Goal: Task Accomplishment & Management: Complete application form

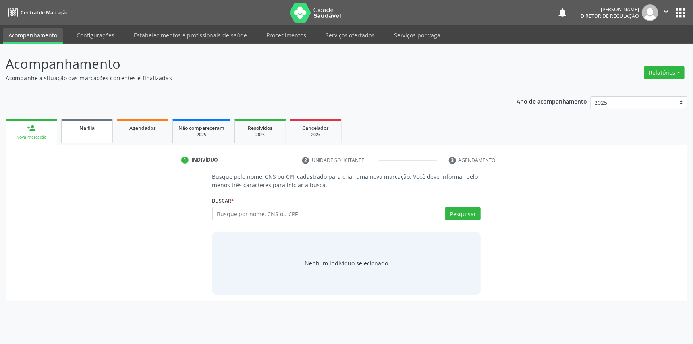
click at [111, 131] on link "Na fila" at bounding box center [87, 131] width 52 height 25
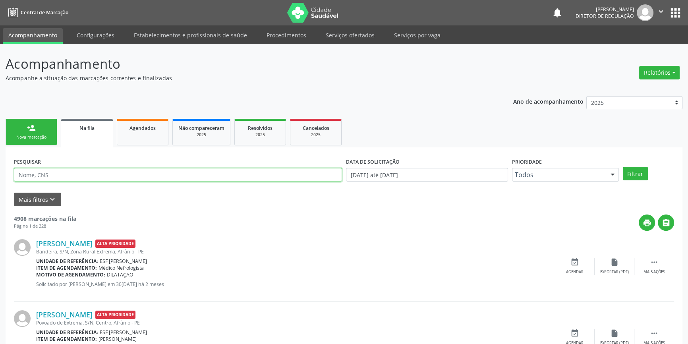
click at [114, 176] on input "text" at bounding box center [178, 175] width 328 height 14
type input "[PERSON_NAME]"
click at [629, 174] on button "Filtrar" at bounding box center [635, 174] width 25 height 14
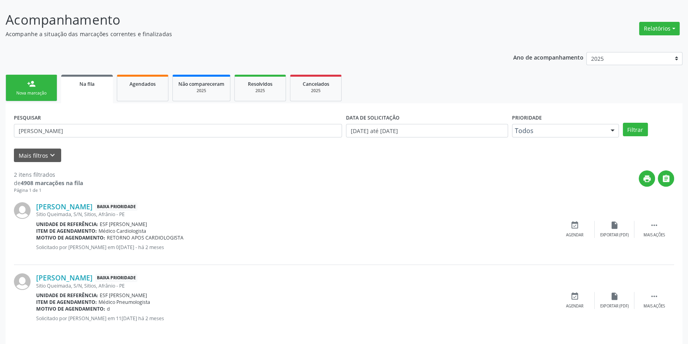
scroll to position [49, 0]
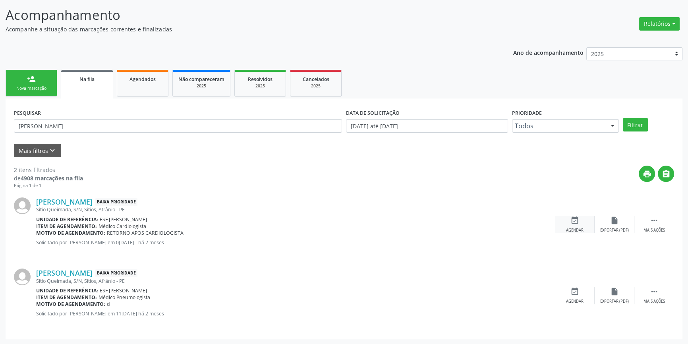
click at [577, 223] on icon "event_available" at bounding box center [574, 220] width 9 height 9
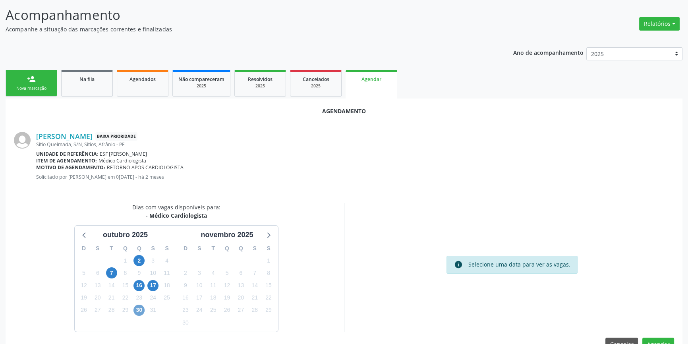
click at [138, 309] on span "30" at bounding box center [138, 310] width 11 height 11
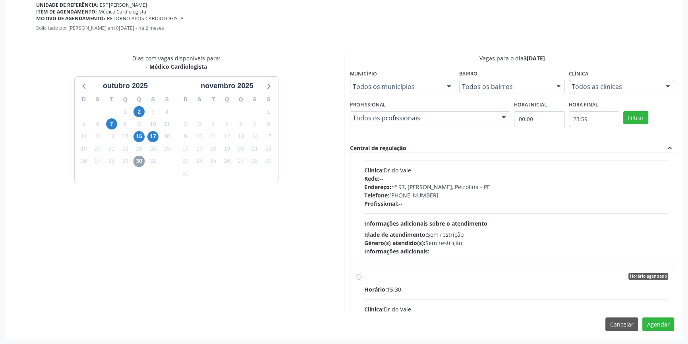
scroll to position [0, 0]
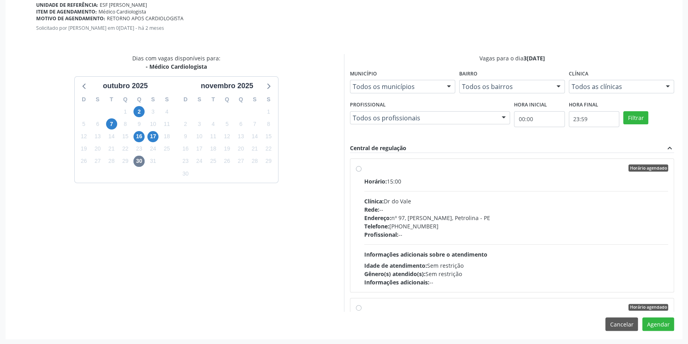
click at [324, 222] on div "Dias com vagas disponíveis para: - Médico Cardiologista ou[DATE] S T Q Q S S 28…" at bounding box center [176, 183] width 336 height 258
click at [138, 137] on span "16" at bounding box center [138, 136] width 11 height 11
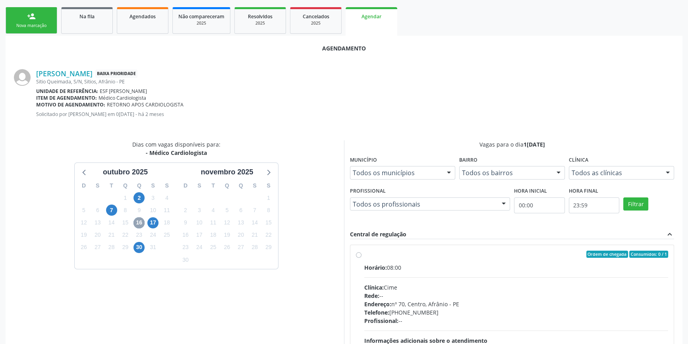
scroll to position [111, 0]
click at [154, 226] on span "17" at bounding box center [152, 223] width 11 height 11
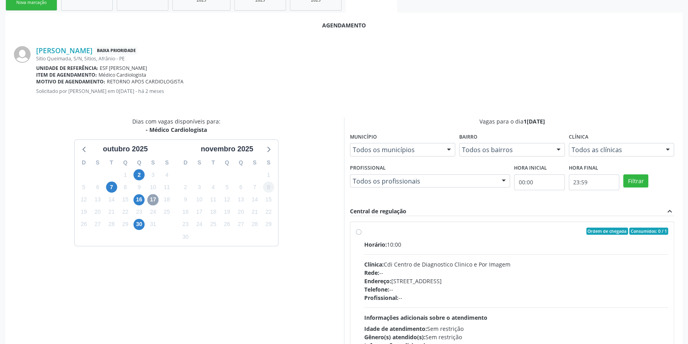
scroll to position [183, 0]
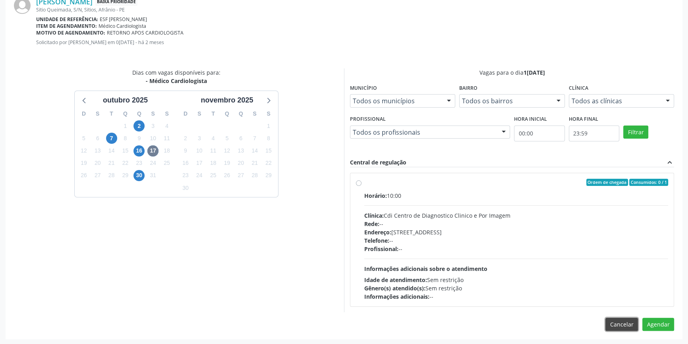
click at [628, 322] on button "Cancelar" at bounding box center [621, 325] width 33 height 14
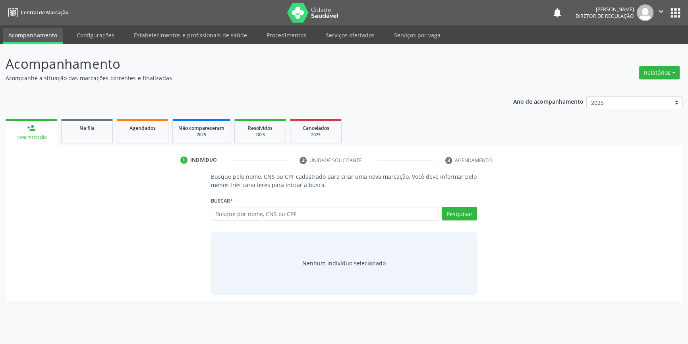
scroll to position [0, 0]
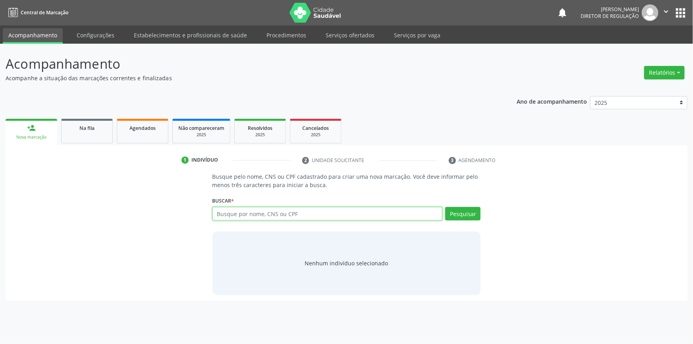
click at [286, 212] on input "text" at bounding box center [327, 214] width 230 height 14
click at [108, 131] on link "Na fila" at bounding box center [87, 131] width 52 height 25
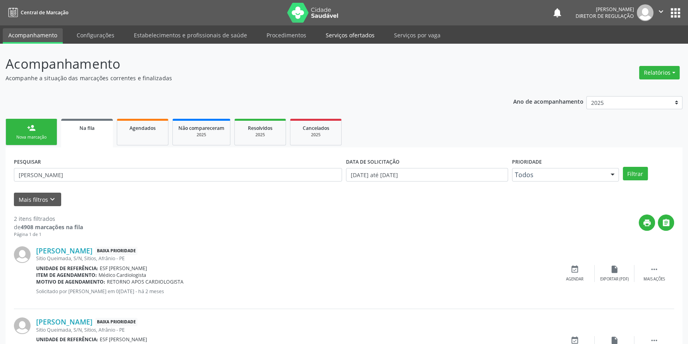
click at [357, 35] on link "Serviços ofertados" at bounding box center [350, 35] width 60 height 14
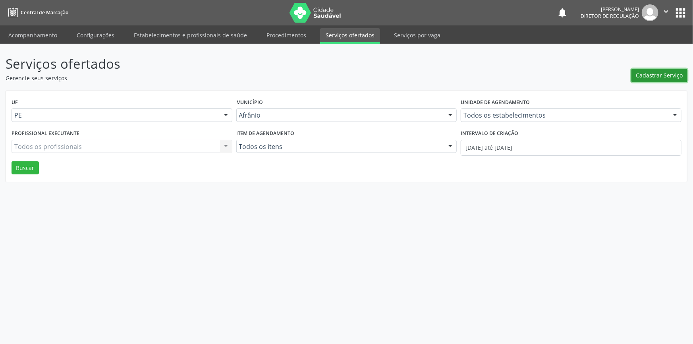
click at [667, 73] on span "Cadastrar Serviço" at bounding box center [659, 75] width 47 height 8
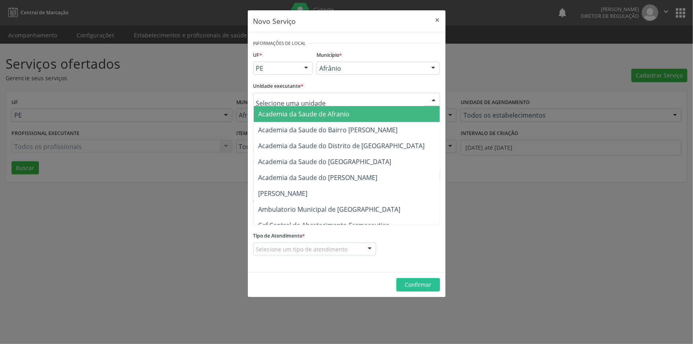
click at [399, 97] on div at bounding box center [346, 100] width 187 height 14
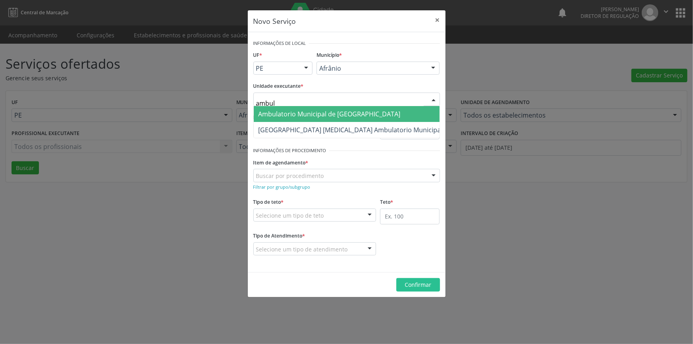
type input "ambula"
click at [369, 111] on span "Ambulatorio Municipal de [GEOGRAPHIC_DATA]" at bounding box center [351, 114] width 194 height 16
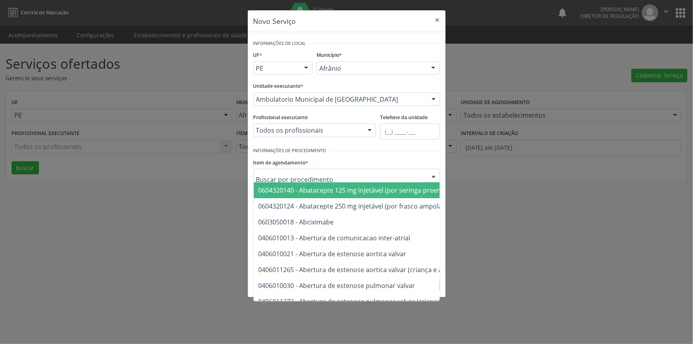
click at [334, 176] on div at bounding box center [346, 176] width 187 height 14
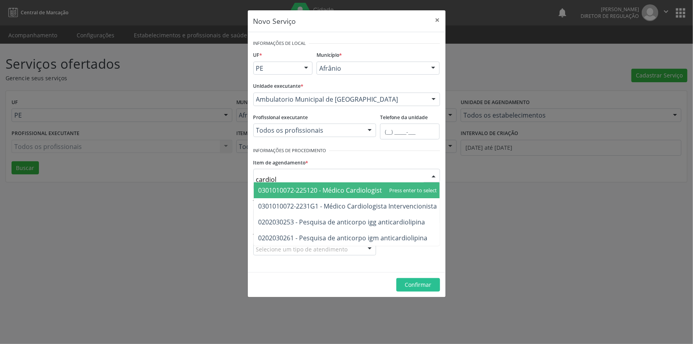
type input "cardiolo"
click at [336, 190] on span "0301010072-225120 - Médico Cardiologista" at bounding box center [322, 190] width 127 height 9
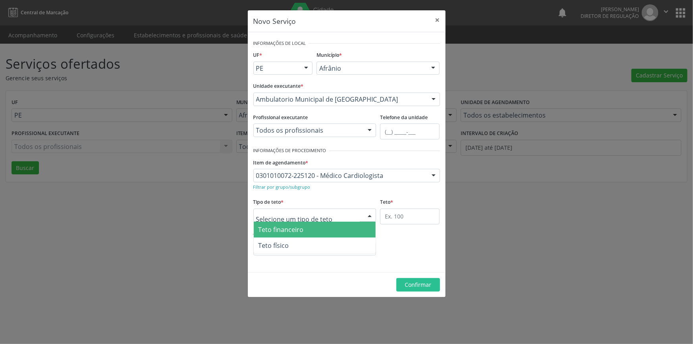
click at [344, 214] on div at bounding box center [314, 215] width 123 height 14
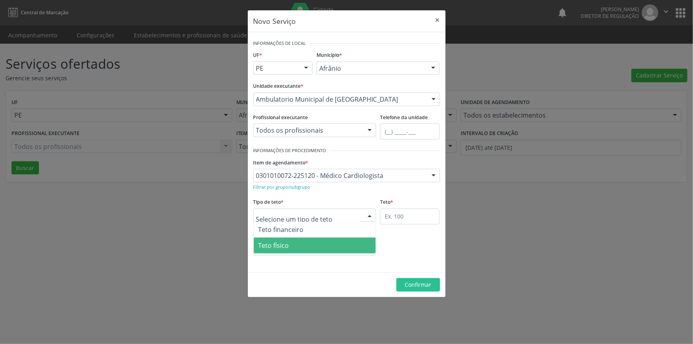
click at [330, 243] on span "Teto físico" at bounding box center [315, 245] width 122 height 16
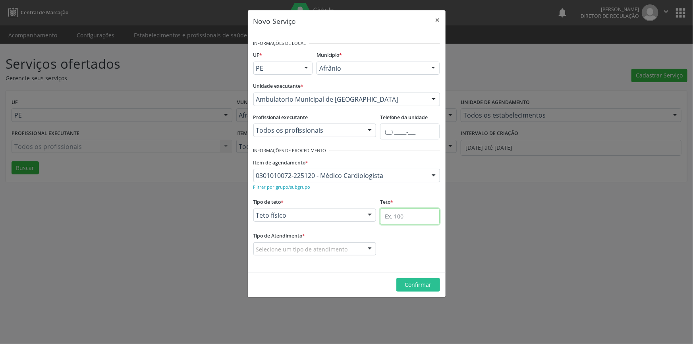
click at [411, 216] on input "text" at bounding box center [410, 216] width 60 height 16
click at [408, 218] on input "text" at bounding box center [410, 216] width 60 height 16
type input "60"
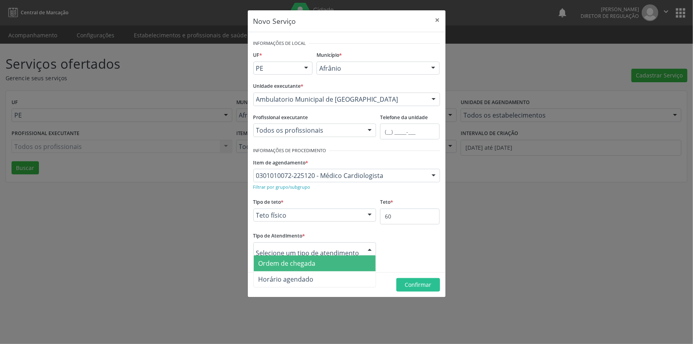
click at [338, 258] on span "Ordem de chegada" at bounding box center [315, 263] width 122 height 16
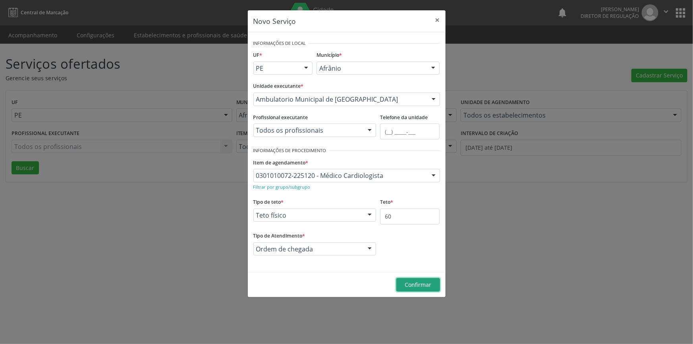
click at [410, 284] on span "Confirmar" at bounding box center [418, 285] width 27 height 8
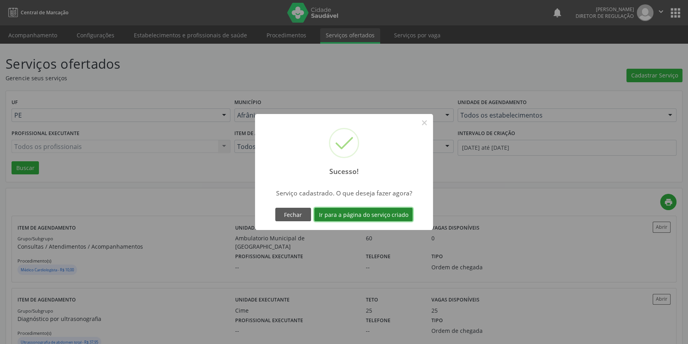
click at [399, 214] on button "Ir para a página do serviço criado" at bounding box center [363, 215] width 98 height 14
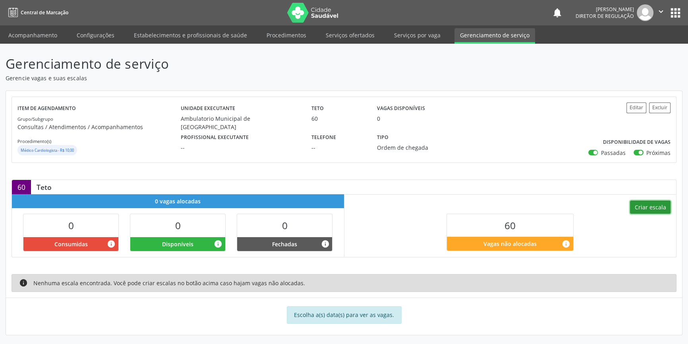
click at [653, 204] on button "Criar escala" at bounding box center [650, 208] width 41 height 14
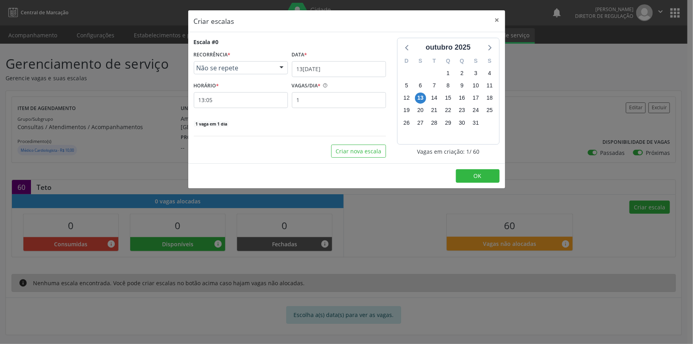
click at [239, 66] on span "Não se repete" at bounding box center [234, 68] width 75 height 8
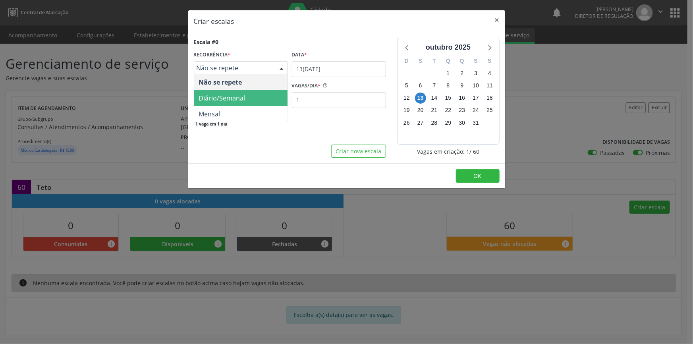
click at [230, 95] on span "Diário/Semanal" at bounding box center [222, 98] width 46 height 9
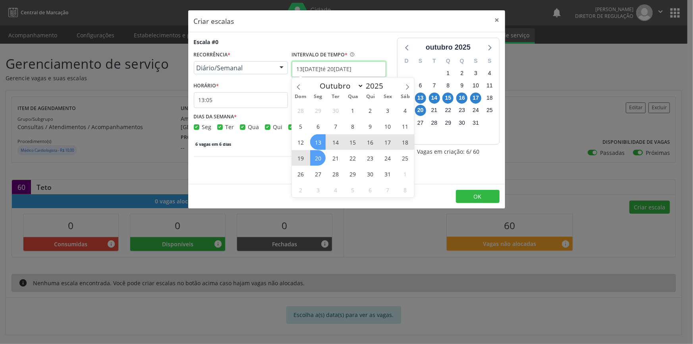
click at [342, 69] on input "13[DATE]té 20[DATE]" at bounding box center [339, 69] width 94 height 16
click at [406, 84] on icon at bounding box center [408, 87] width 6 height 6
select select "10"
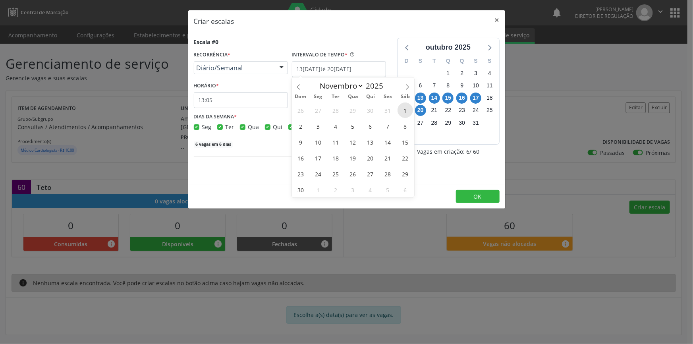
click at [406, 110] on span "1" at bounding box center [405, 109] width 15 height 15
type input "01[DATE]"
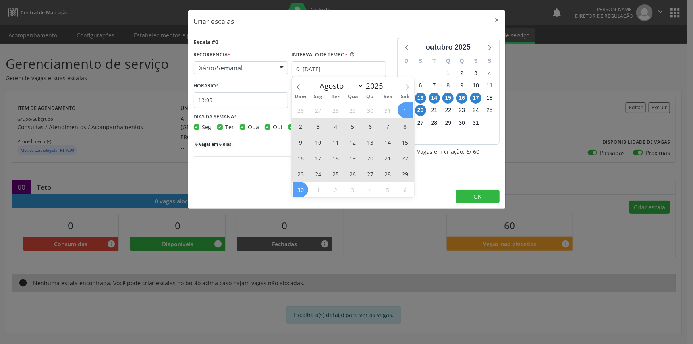
click at [303, 191] on span "30" at bounding box center [300, 189] width 15 height 15
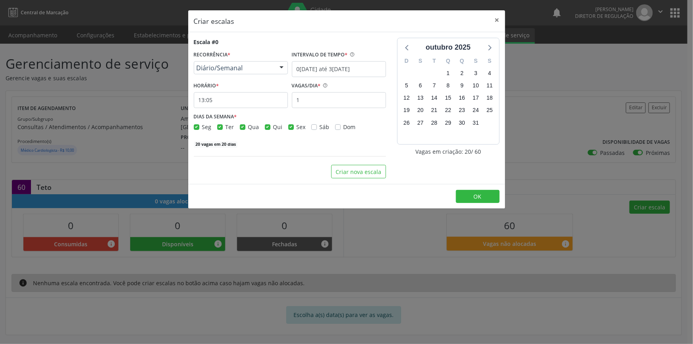
click at [202, 127] on label "Seg" at bounding box center [207, 127] width 10 height 8
click at [196, 127] on input "Seg" at bounding box center [197, 126] width 6 height 7
checkbox input "false"
click at [226, 125] on label "Ter" at bounding box center [230, 127] width 9 height 8
click at [221, 125] on input "Ter" at bounding box center [220, 126] width 6 height 7
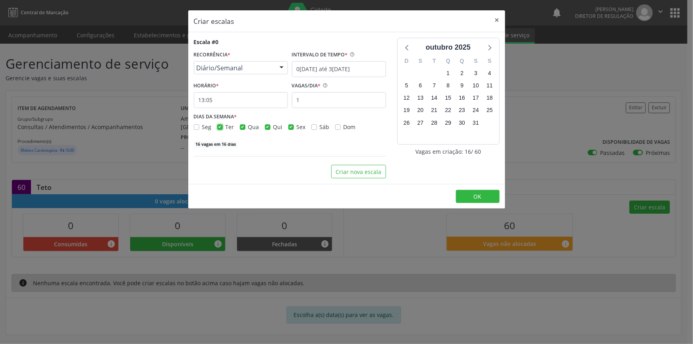
checkbox input "false"
click at [248, 128] on label "Qua" at bounding box center [253, 127] width 11 height 8
click at [240, 128] on input "Qua" at bounding box center [243, 126] width 6 height 7
checkbox input "false"
click at [297, 126] on label "Sex" at bounding box center [301, 127] width 9 height 8
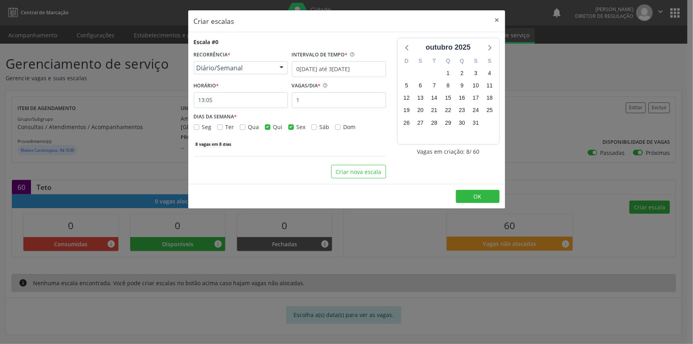
click at [291, 126] on input "Sex" at bounding box center [291, 126] width 6 height 7
checkbox input "false"
click at [306, 99] on input "1" at bounding box center [339, 100] width 94 height 16
type input "15"
click at [265, 97] on input "13:05" at bounding box center [241, 100] width 94 height 16
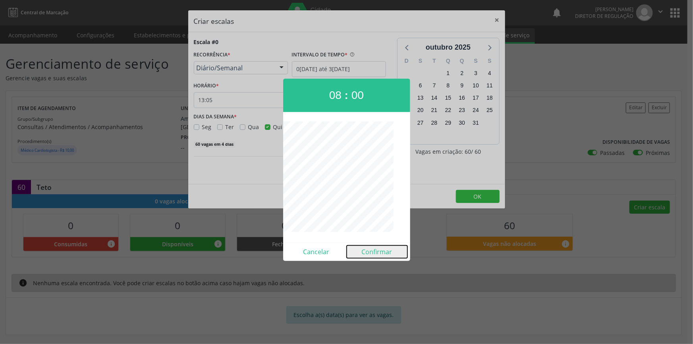
click at [382, 254] on button "Confirmar" at bounding box center [377, 251] width 61 height 13
type input "08:00"
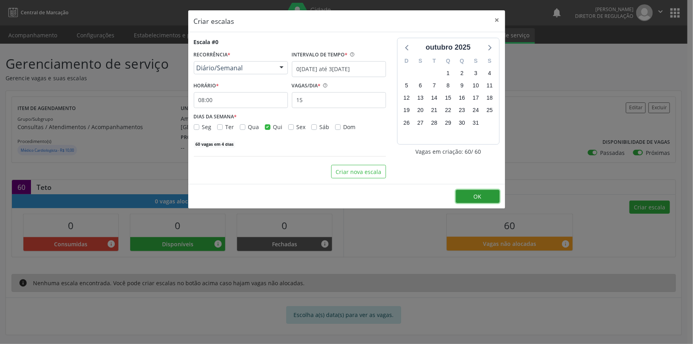
click at [481, 196] on button "OK" at bounding box center [478, 197] width 44 height 14
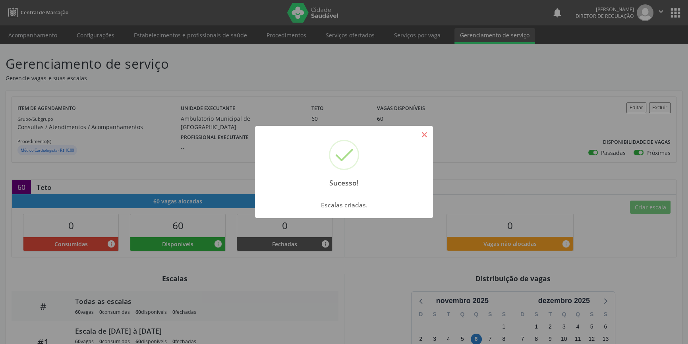
click at [421, 137] on button "×" at bounding box center [424, 135] width 14 height 14
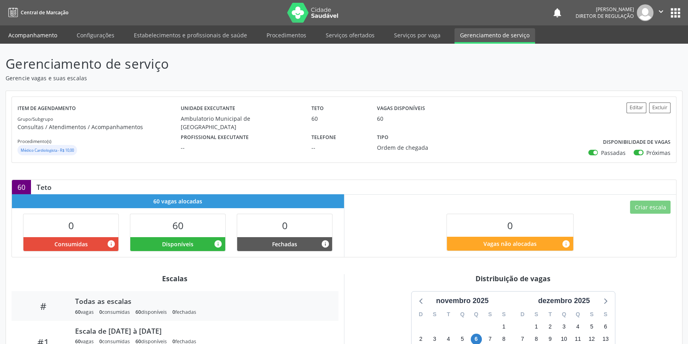
click at [42, 33] on link "Acompanhamento" at bounding box center [33, 35] width 60 height 14
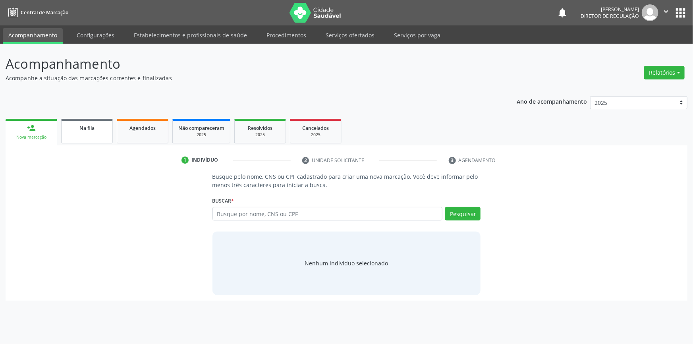
click at [95, 132] on link "Na fila" at bounding box center [87, 131] width 52 height 25
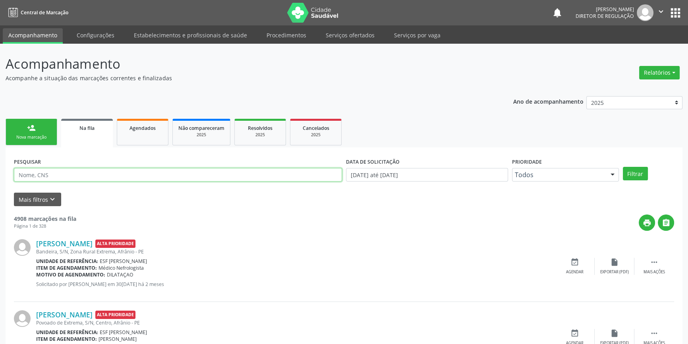
click at [98, 176] on input "text" at bounding box center [178, 175] width 328 height 14
type input "[PERSON_NAME]"
click at [639, 177] on button "Filtrar" at bounding box center [635, 174] width 25 height 14
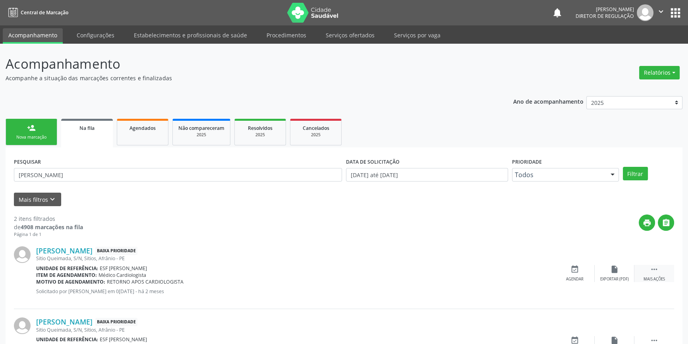
click at [655, 269] on icon "" at bounding box center [654, 269] width 9 height 9
click at [460, 275] on div "event_available Agendar" at bounding box center [456, 273] width 40 height 17
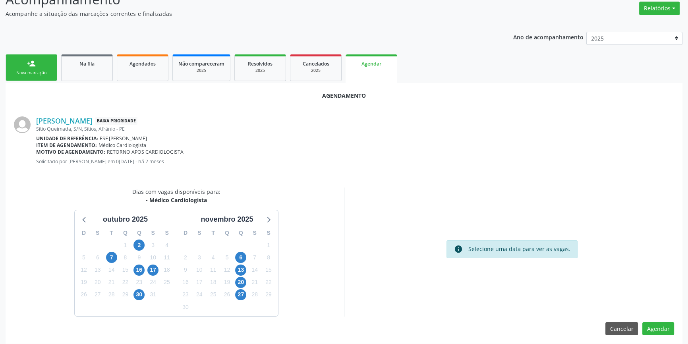
scroll to position [69, 0]
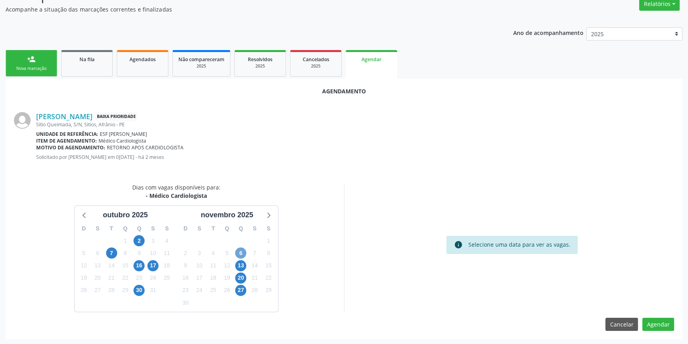
click at [240, 253] on span "6" at bounding box center [240, 252] width 11 height 11
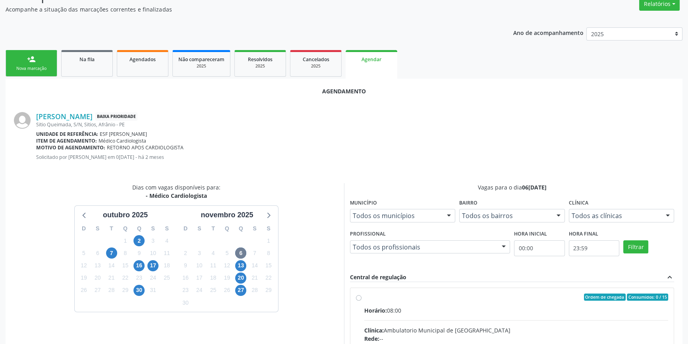
click at [394, 298] on div "Ordem de chegada Consumidos: 0 / 15" at bounding box center [516, 296] width 304 height 7
click at [361, 298] on input "Ordem de chegada Consumidos: 0 / 15 Horário: 08:00 Clínica: Ambulatorio Municip…" at bounding box center [359, 296] width 6 height 7
radio input "true"
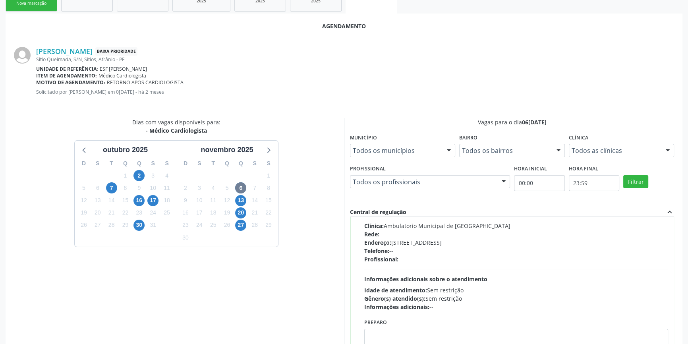
scroll to position [198, 0]
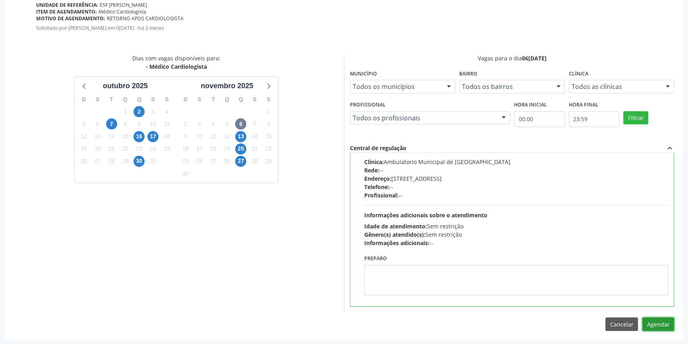
click at [665, 322] on button "Agendar" at bounding box center [658, 324] width 32 height 14
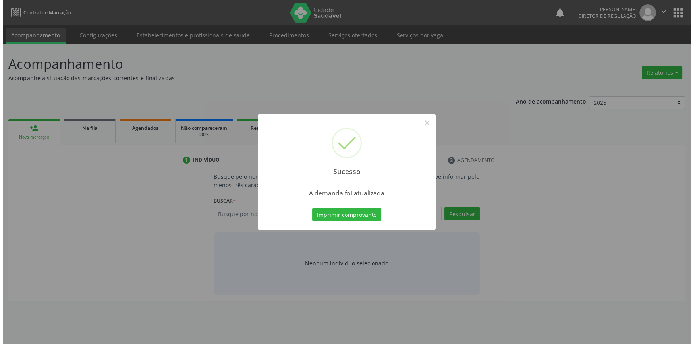
scroll to position [0, 0]
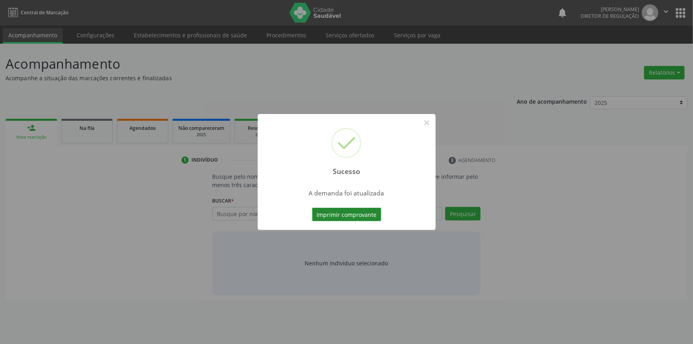
click at [365, 216] on button "Imprimir comprovante" at bounding box center [346, 215] width 69 height 14
